Goal: Transaction & Acquisition: Purchase product/service

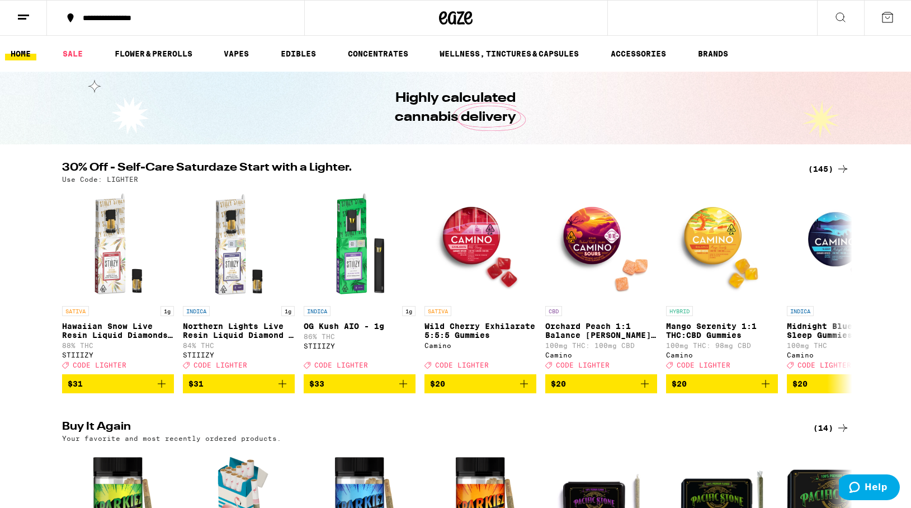
click at [818, 167] on div "(145)" at bounding box center [828, 168] width 41 height 13
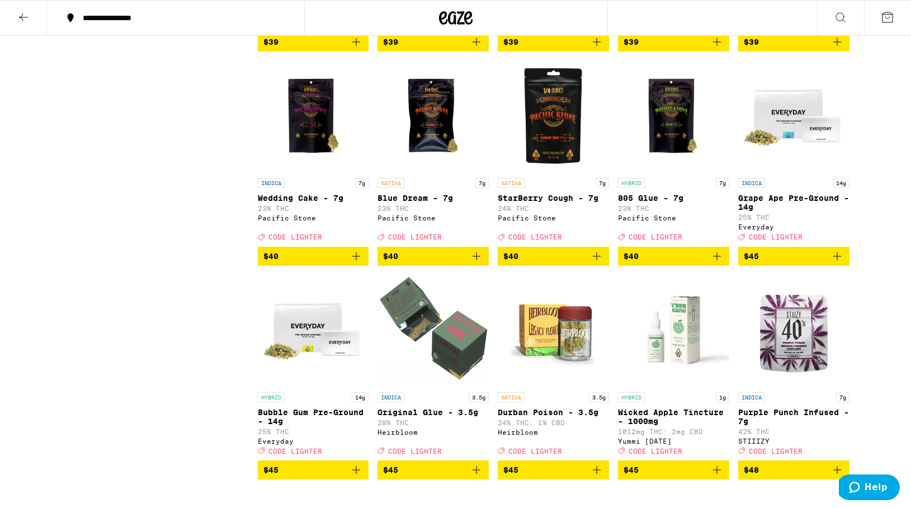
scroll to position [5226, 0]
